Goal: Information Seeking & Learning: Learn about a topic

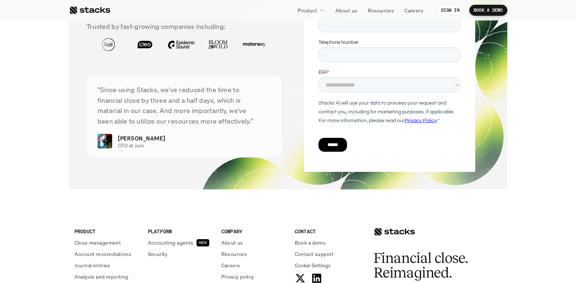
scroll to position [2548, 0]
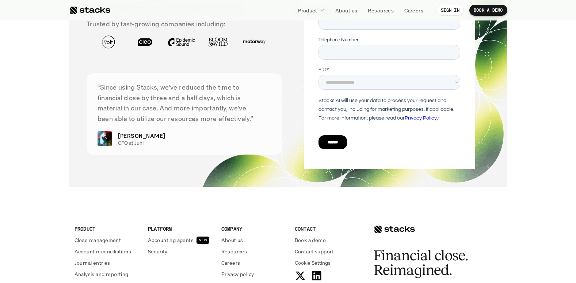
click at [164, 240] on p "Accounting agents" at bounding box center [171, 240] width 46 height 8
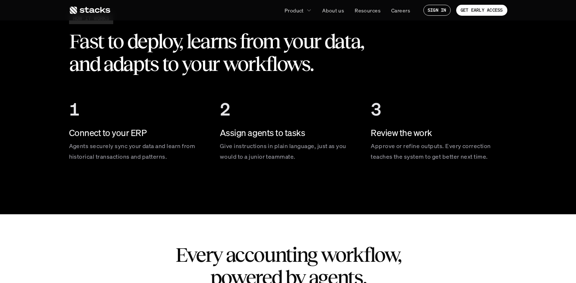
scroll to position [1059, 0]
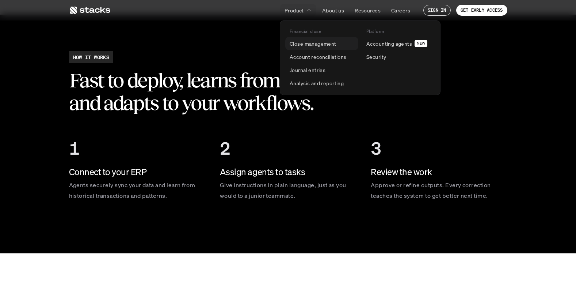
click at [299, 42] on p "Close management" at bounding box center [313, 44] width 47 height 8
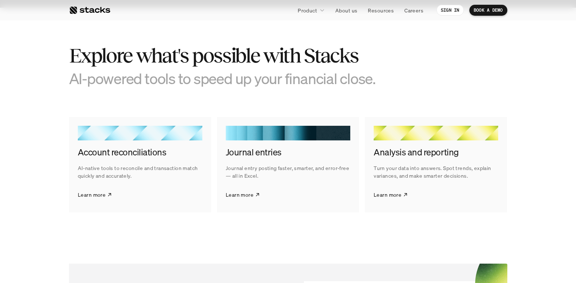
scroll to position [1132, 0]
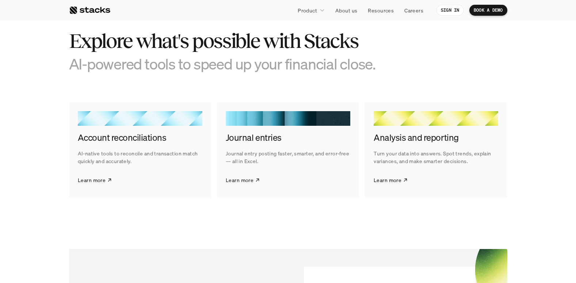
click at [233, 177] on p "Learn more" at bounding box center [240, 180] width 28 height 8
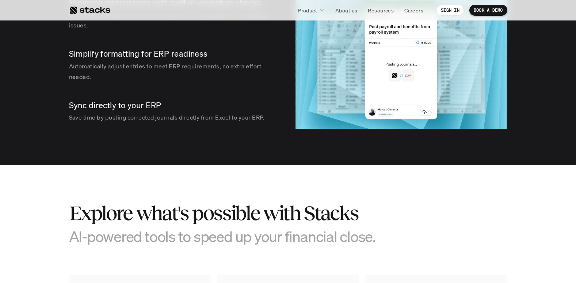
scroll to position [913, 0]
